Goal: Navigation & Orientation: Go to known website

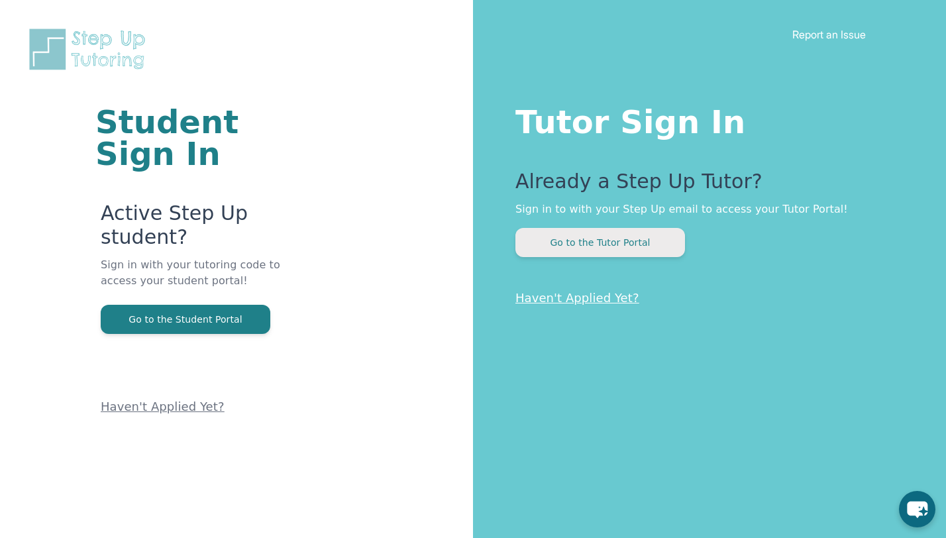
click at [599, 231] on button "Go to the Tutor Portal" at bounding box center [601, 242] width 170 height 29
